Goal: Check status: Check status

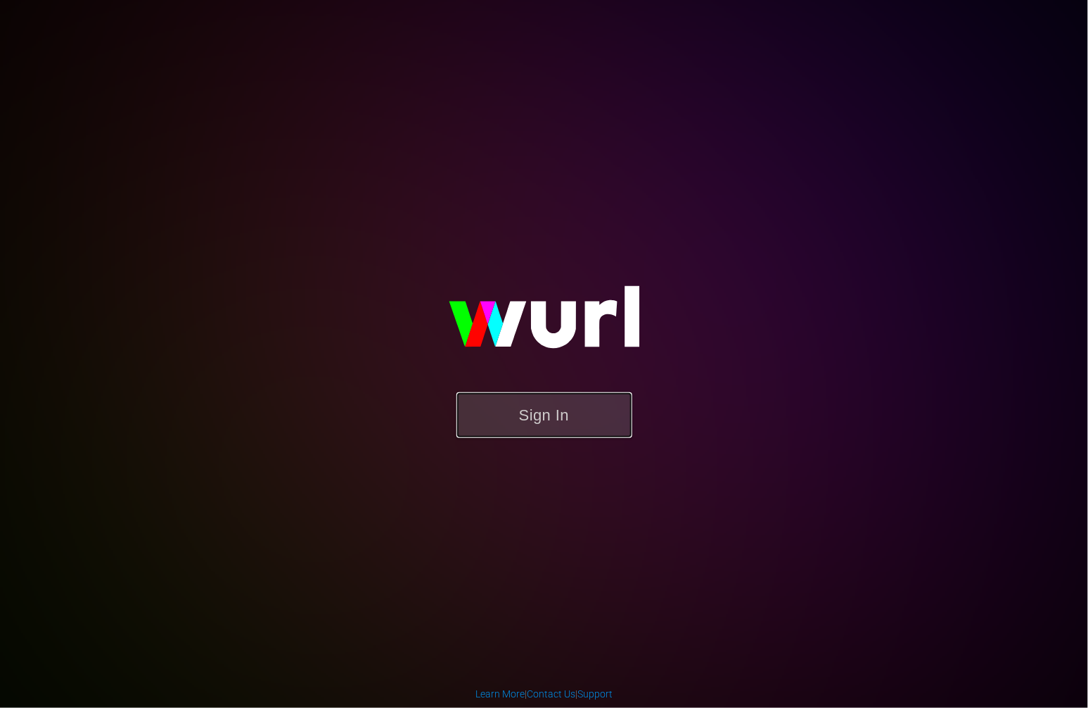
click at [602, 416] on button "Sign In" at bounding box center [544, 415] width 176 height 46
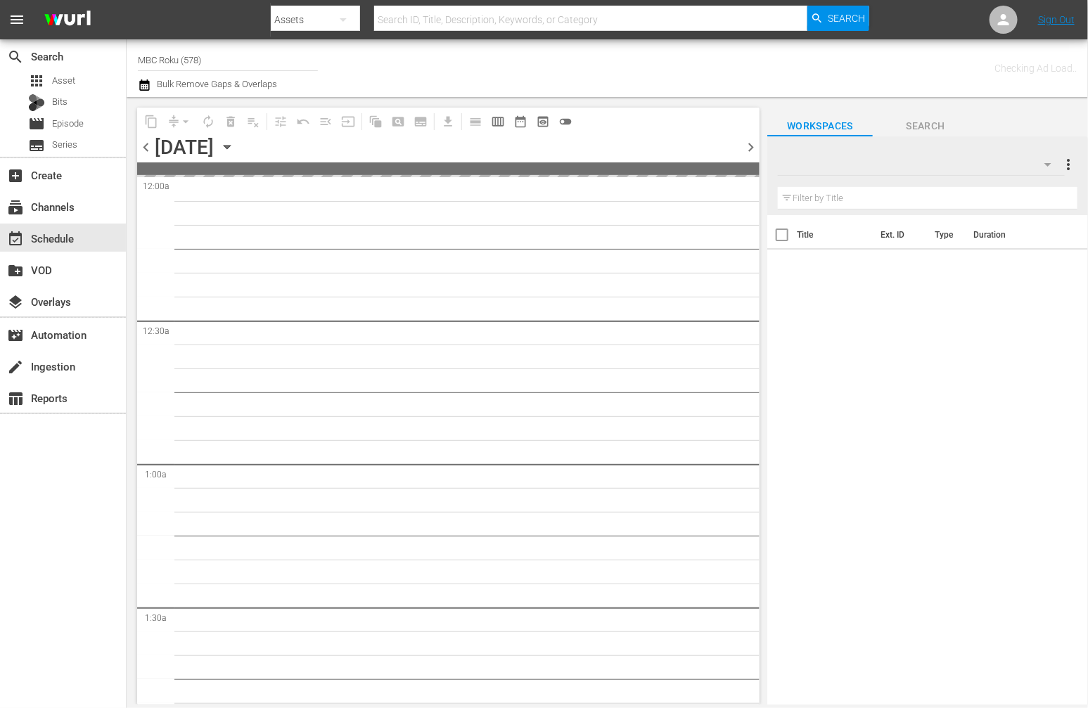
type input "MBC Roku (578)"
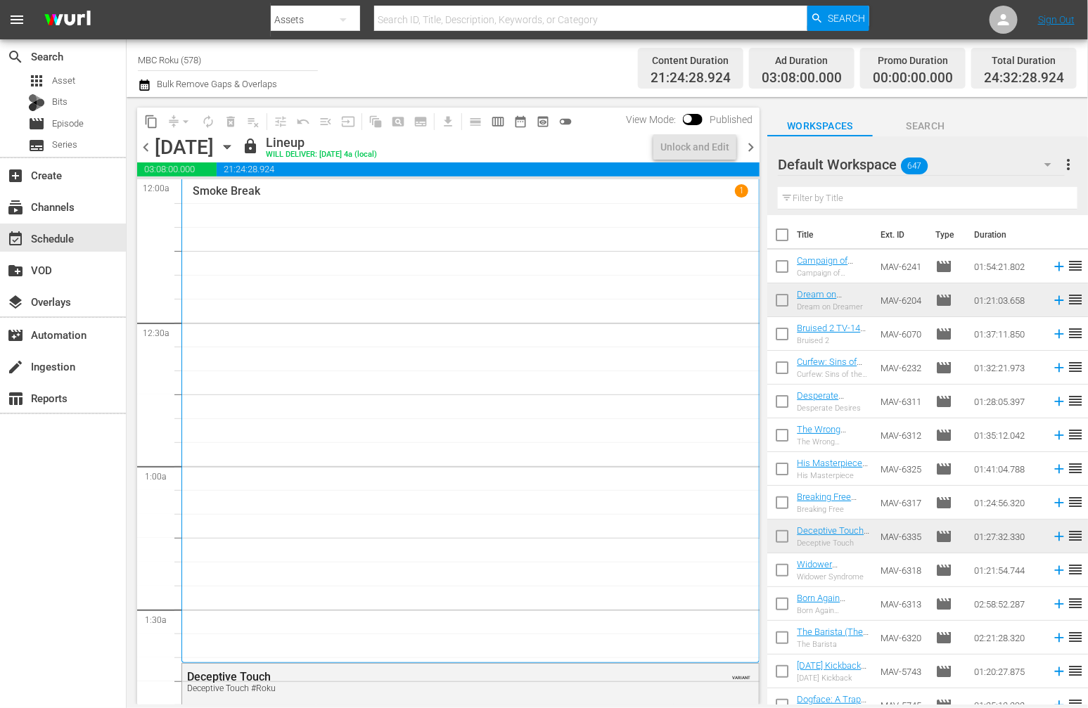
click at [235, 143] on icon "button" at bounding box center [226, 146] width 15 height 15
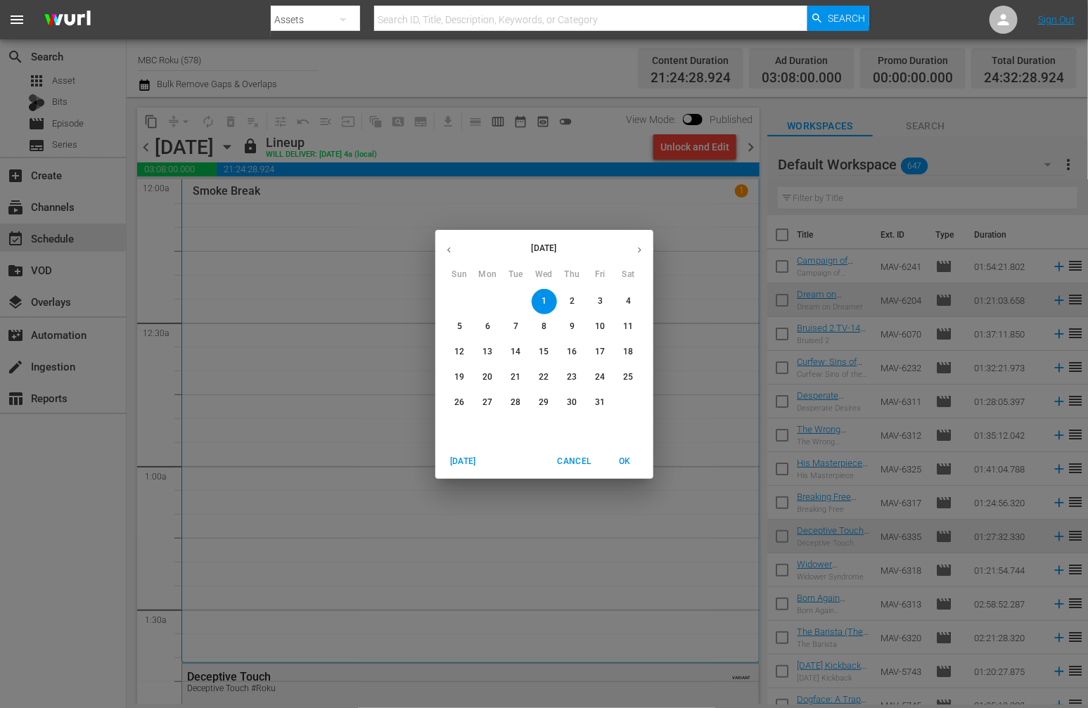
click at [541, 352] on p "15" at bounding box center [544, 352] width 10 height 12
